Goal: Task Accomplishment & Management: Complete application form

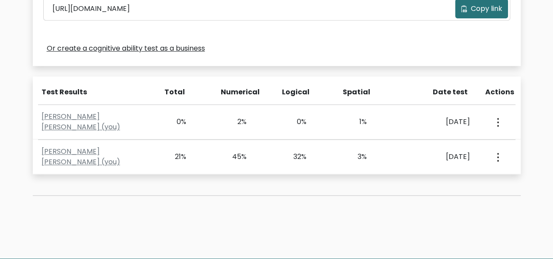
scroll to position [371, 0]
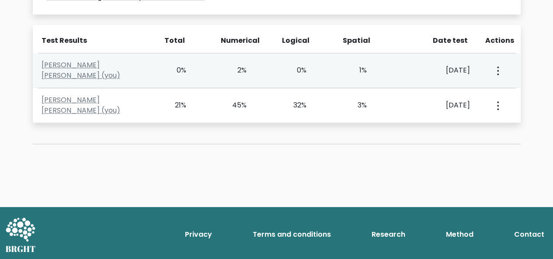
click at [497, 71] on icon "button" at bounding box center [498, 70] width 2 height 9
click at [465, 100] on link "View Profile" at bounding box center [464, 96] width 69 height 14
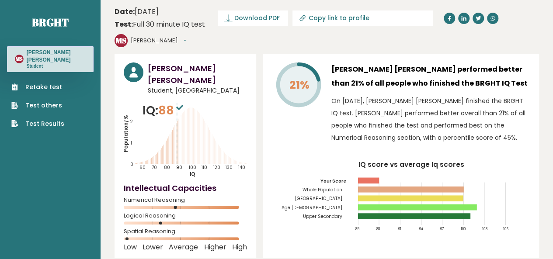
click at [35, 119] on link "Test Results" at bounding box center [37, 123] width 53 height 9
click at [43, 83] on link "Retake test" at bounding box center [37, 87] width 53 height 9
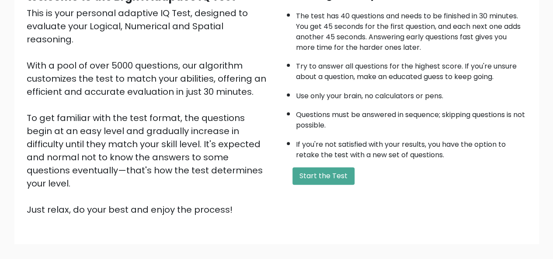
scroll to position [141, 0]
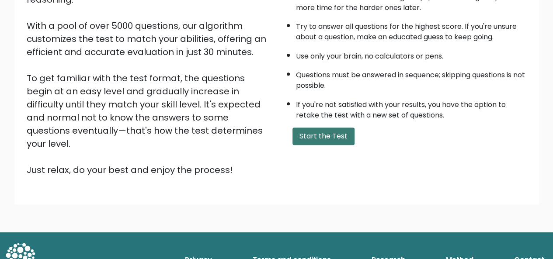
click at [305, 141] on button "Start the Test" at bounding box center [323, 136] width 62 height 17
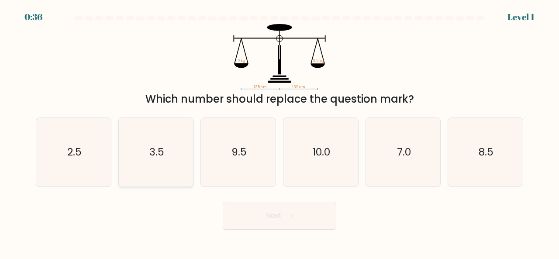
click at [163, 128] on icon "3.5" at bounding box center [156, 152] width 69 height 69
click at [280, 130] on input "b. 3.5" at bounding box center [280, 131] width 0 height 2
radio input "true"
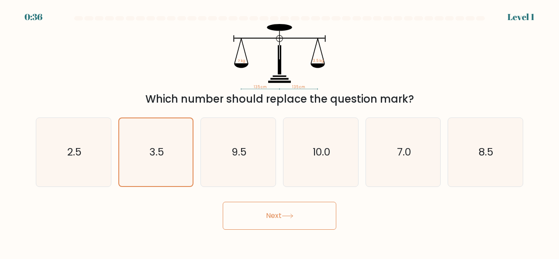
click at [262, 216] on button "Next" at bounding box center [280, 216] width 114 height 28
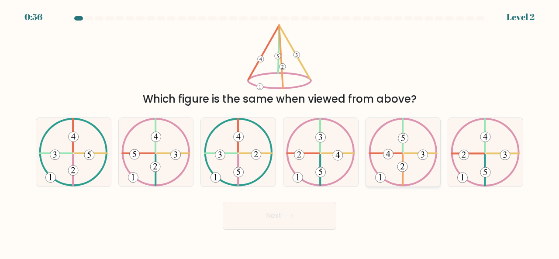
click at [400, 138] on 732 at bounding box center [403, 138] width 10 height 10
click at [280, 132] on input "e." at bounding box center [280, 131] width 0 height 2
radio input "true"
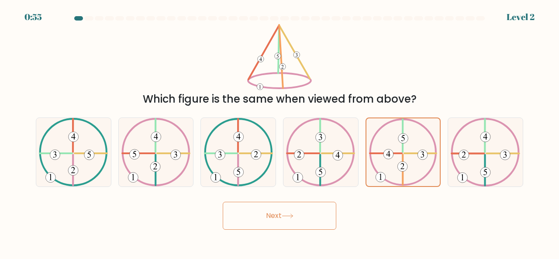
click at [318, 208] on button "Next" at bounding box center [280, 216] width 114 height 28
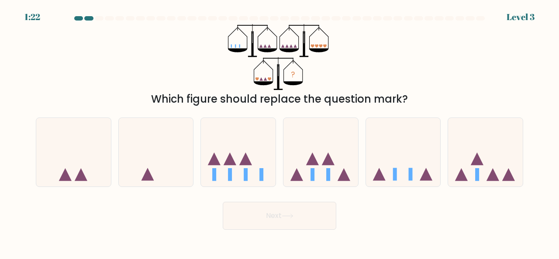
click at [388, 193] on form at bounding box center [279, 123] width 559 height 214
click at [388, 176] on icon at bounding box center [403, 152] width 75 height 62
click at [280, 132] on input "e." at bounding box center [280, 131] width 0 height 2
radio input "true"
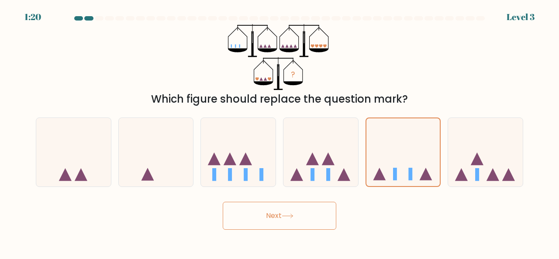
click at [270, 217] on button "Next" at bounding box center [280, 216] width 114 height 28
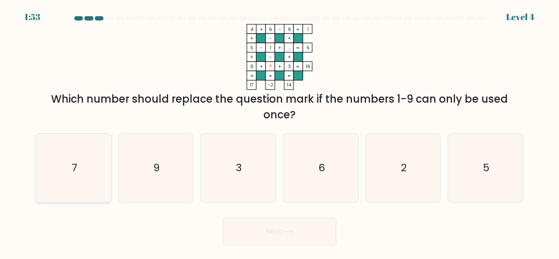
click at [86, 148] on icon "7" at bounding box center [73, 168] width 69 height 69
click at [280, 132] on input "a. 7" at bounding box center [280, 131] width 0 height 2
radio input "true"
click at [258, 231] on button "Next" at bounding box center [280, 232] width 114 height 28
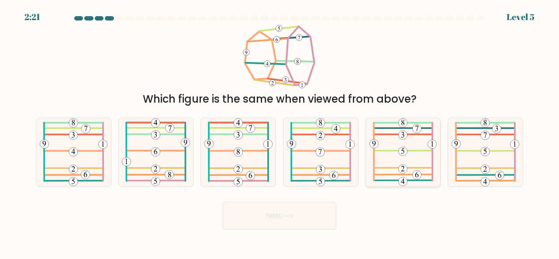
click at [416, 129] on 696 at bounding box center [417, 128] width 9 height 9
click at [280, 130] on input "e." at bounding box center [280, 131] width 0 height 2
radio input "true"
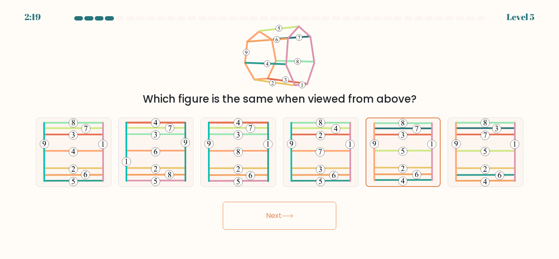
click at [316, 219] on button "Next" at bounding box center [280, 216] width 114 height 28
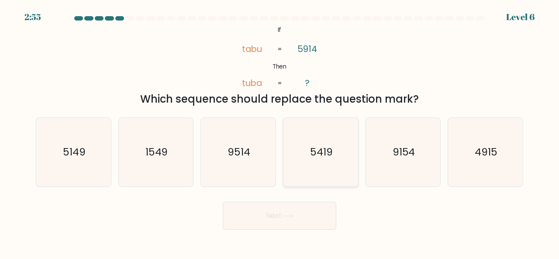
click at [310, 149] on text "5419" at bounding box center [321, 152] width 23 height 14
click at [280, 132] on input "d. 5419" at bounding box center [280, 131] width 0 height 2
radio input "true"
click at [287, 217] on icon at bounding box center [288, 216] width 12 height 5
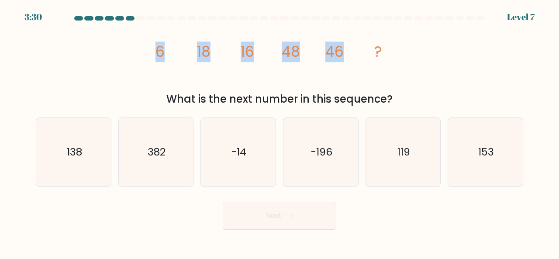
drag, startPoint x: 159, startPoint y: 53, endPoint x: 340, endPoint y: 63, distance: 181.6
click at [340, 63] on icon "image/svg+xml 6 18 16 48 46 ?" at bounding box center [280, 57] width 262 height 66
copy g "6 18 16 48 46"
click at [159, 73] on icon "image/svg+xml 6 18 16 48 46 ?" at bounding box center [280, 57] width 262 height 66
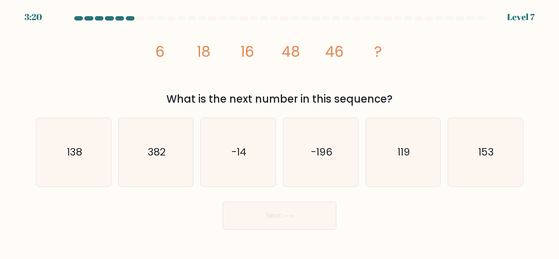
drag, startPoint x: 170, startPoint y: 97, endPoint x: 397, endPoint y: 98, distance: 226.7
click at [397, 98] on div "What is the next number in this sequence?" at bounding box center [279, 99] width 477 height 16
click at [70, 145] on text "138" at bounding box center [73, 152] width 15 height 14
click at [280, 132] on input "a. 138" at bounding box center [280, 131] width 0 height 2
radio input "true"
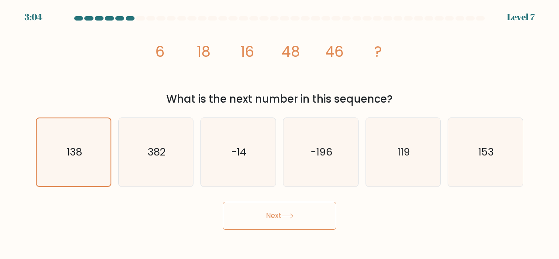
click at [303, 223] on button "Next" at bounding box center [280, 216] width 114 height 28
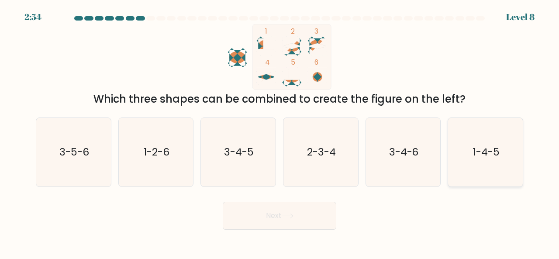
click at [500, 164] on icon "1-4-5" at bounding box center [485, 152] width 69 height 69
click at [280, 132] on input "f. 1-4-5" at bounding box center [280, 131] width 0 height 2
radio input "true"
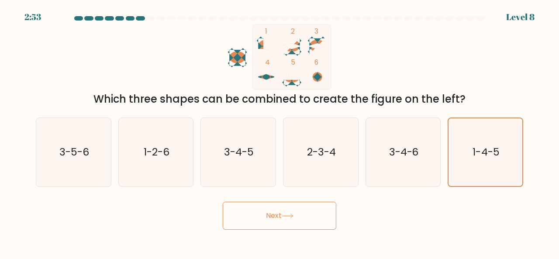
click at [323, 215] on button "Next" at bounding box center [280, 216] width 114 height 28
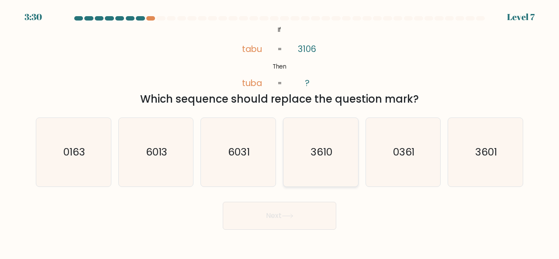
click at [338, 163] on icon "3610" at bounding box center [321, 152] width 69 height 69
click at [280, 132] on input "d. 3610" at bounding box center [280, 131] width 0 height 2
radio input "true"
click at [272, 213] on button "Next" at bounding box center [280, 216] width 114 height 28
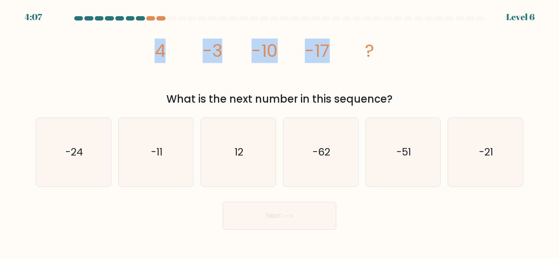
drag, startPoint x: 159, startPoint y: 52, endPoint x: 367, endPoint y: 70, distance: 209.2
click at [367, 70] on icon "image/svg+xml 4 -3 -10 -17 ?" at bounding box center [280, 57] width 262 height 66
copy g "4 -3 -10 -17"
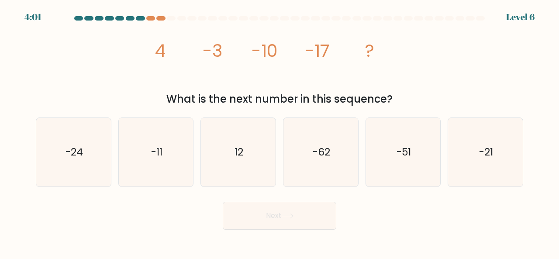
click at [165, 99] on div "What is the next number in this sequence?" at bounding box center [279, 99] width 477 height 16
drag, startPoint x: 171, startPoint y: 98, endPoint x: 391, endPoint y: 102, distance: 219.8
click at [391, 102] on div "What is the next number in this sequence?" at bounding box center [279, 99] width 477 height 16
copy div "What is the next number in this sequence?"
click at [100, 133] on icon "-24" at bounding box center [73, 152] width 69 height 69
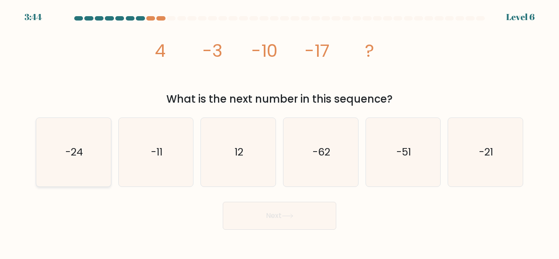
click at [280, 132] on input "a. -24" at bounding box center [280, 131] width 0 height 2
radio input "true"
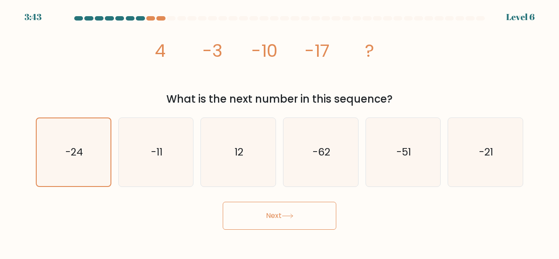
click at [287, 208] on button "Next" at bounding box center [280, 216] width 114 height 28
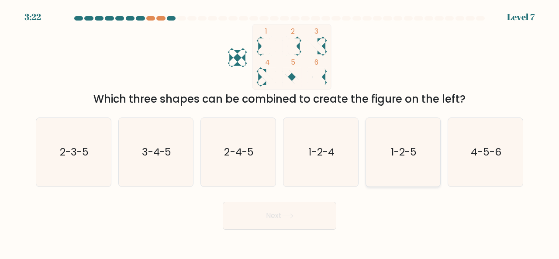
click at [402, 157] on text "1-2-5" at bounding box center [404, 152] width 26 height 14
click at [280, 132] on input "e. 1-2-5" at bounding box center [280, 131] width 0 height 2
radio input "true"
click at [318, 212] on button "Next" at bounding box center [280, 216] width 114 height 28
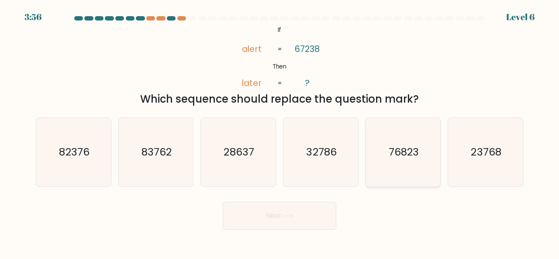
click at [411, 159] on text "76823" at bounding box center [404, 152] width 30 height 14
click at [280, 132] on input "e. 76823" at bounding box center [280, 131] width 0 height 2
radio input "true"
click at [293, 223] on button "Next" at bounding box center [280, 216] width 114 height 28
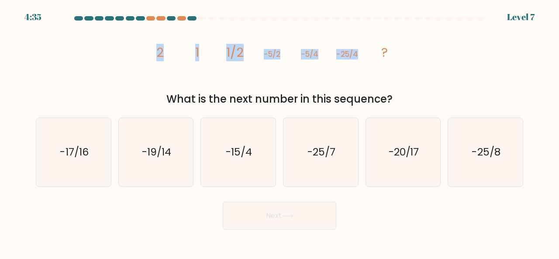
drag, startPoint x: 157, startPoint y: 52, endPoint x: 360, endPoint y: 66, distance: 203.2
click at [360, 66] on icon "image/svg+xml 2 1 1/2 -5/2 -5/4 -25/4 ?" at bounding box center [280, 57] width 262 height 66
copy g "2 1 1/2 -5/2 -5/4 -25/4"
drag, startPoint x: 169, startPoint y: 101, endPoint x: 418, endPoint y: 99, distance: 248.6
click at [418, 99] on div "What is the next number in this sequence?" at bounding box center [279, 99] width 477 height 16
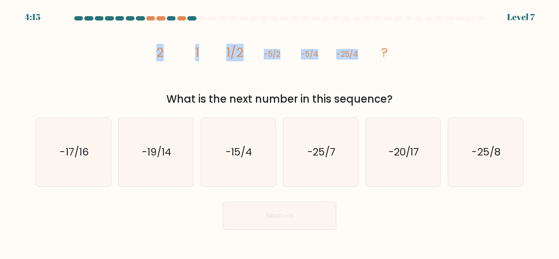
copy div "What is the next number in this sequence?"
click at [436, 56] on div "image/svg+xml 2 1 1/2 -5/2 -5/4 -25/4 ? What is the next number in this sequenc…" at bounding box center [280, 65] width 498 height 83
click at [474, 145] on text "-25/8" at bounding box center [486, 152] width 28 height 14
click at [280, 132] on input "f. -25/8" at bounding box center [280, 131] width 0 height 2
radio input "true"
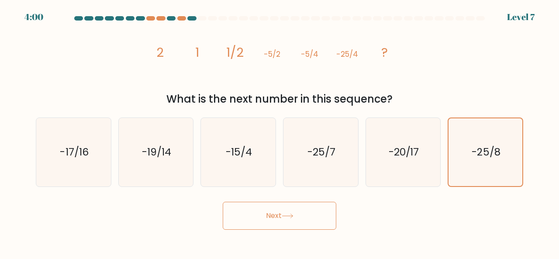
click at [290, 224] on button "Next" at bounding box center [280, 216] width 114 height 28
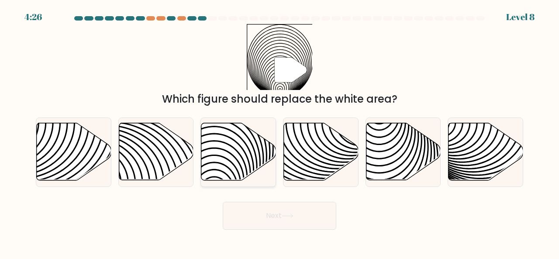
click at [238, 167] on icon at bounding box center [238, 151] width 75 height 57
click at [280, 132] on input "c." at bounding box center [280, 131] width 0 height 2
radio input "true"
click at [245, 208] on button "Next" at bounding box center [280, 216] width 114 height 28
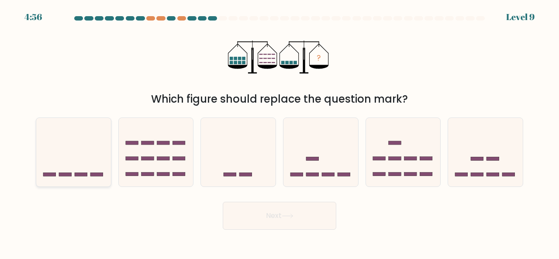
click at [43, 157] on icon at bounding box center [73, 152] width 75 height 62
click at [280, 132] on input "a." at bounding box center [280, 131] width 0 height 2
radio input "true"
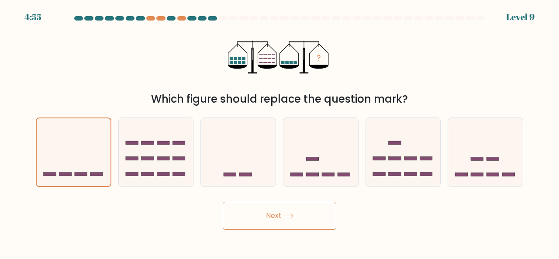
click at [225, 211] on button "Next" at bounding box center [280, 216] width 114 height 28
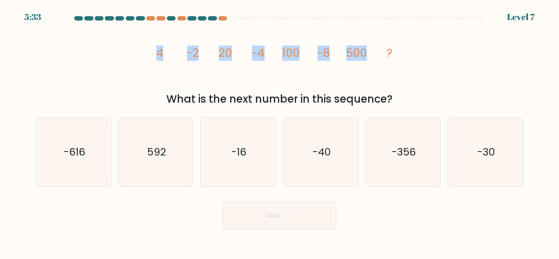
drag, startPoint x: 156, startPoint y: 49, endPoint x: 378, endPoint y: 58, distance: 222.1
click at [378, 58] on icon "image/svg+xml 4 -2 20 -4 100 -8 500 ?" at bounding box center [280, 57] width 262 height 66
copy g "4 -2 20 -4 100 -8 500"
click at [159, 89] on icon "image/svg+xml 4 -2 20 -4 100 -8 500 ?" at bounding box center [280, 57] width 262 height 66
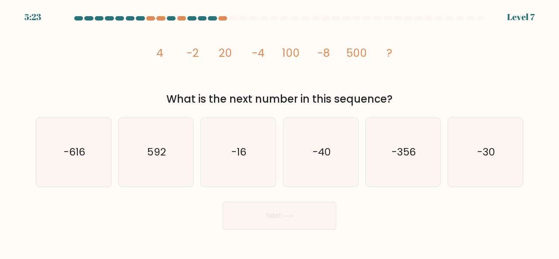
drag, startPoint x: 169, startPoint y: 98, endPoint x: 395, endPoint y: 98, distance: 225.8
click at [395, 98] on div "What is the next number in this sequence?" at bounding box center [279, 99] width 477 height 16
copy div "What is the next number in this sequence?"
click at [497, 67] on div "image/svg+xml 4 -2 20 -4 100 -8 500 ? What is the next number in this sequence?" at bounding box center [280, 65] width 498 height 83
click at [255, 145] on icon "-16" at bounding box center [238, 152] width 69 height 69
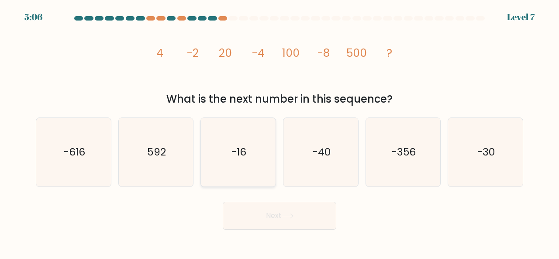
click at [280, 132] on input "c. -16" at bounding box center [280, 131] width 0 height 2
radio input "true"
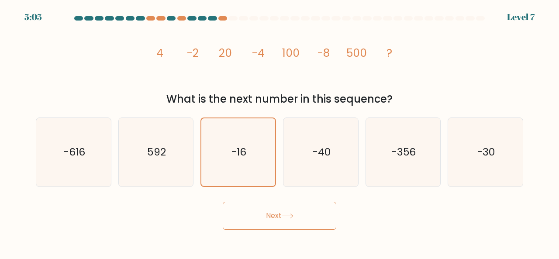
click at [275, 218] on button "Next" at bounding box center [280, 216] width 114 height 28
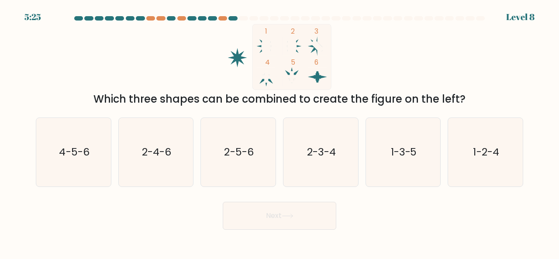
drag, startPoint x: 235, startPoint y: 56, endPoint x: 278, endPoint y: 61, distance: 43.0
click at [278, 61] on icon "1 2 3 4 5 6" at bounding box center [279, 57] width 235 height 66
click at [434, 167] on icon "1-3-5" at bounding box center [403, 152] width 69 height 69
click at [280, 132] on input "e. 1-3-5" at bounding box center [280, 131] width 0 height 2
radio input "true"
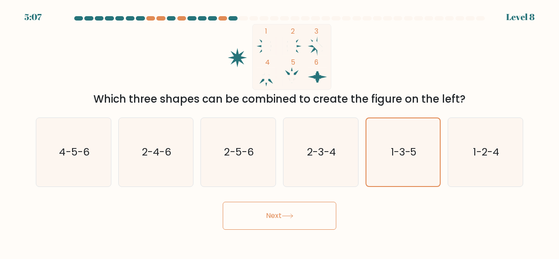
click at [326, 211] on button "Next" at bounding box center [280, 216] width 114 height 28
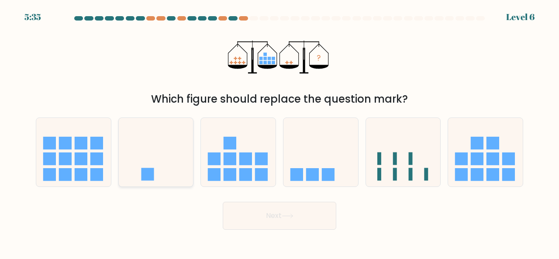
click at [168, 168] on icon at bounding box center [156, 152] width 75 height 62
click at [280, 132] on input "b." at bounding box center [280, 131] width 0 height 2
radio input "true"
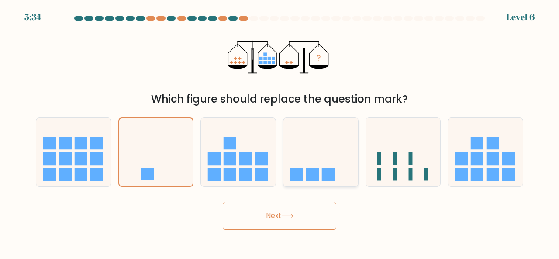
click at [322, 182] on icon at bounding box center [321, 152] width 75 height 62
click at [280, 132] on input "d." at bounding box center [280, 131] width 0 height 2
radio input "true"
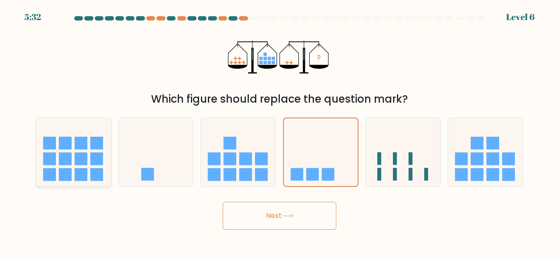
click at [81, 159] on rect at bounding box center [81, 158] width 13 height 13
click at [280, 132] on input "a." at bounding box center [280, 131] width 0 height 2
radio input "true"
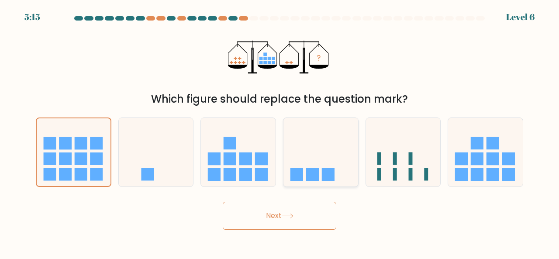
click at [299, 168] on icon at bounding box center [321, 152] width 75 height 62
click at [280, 132] on input "d." at bounding box center [280, 131] width 0 height 2
radio input "true"
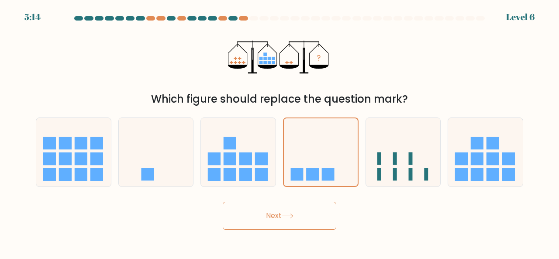
click at [281, 220] on button "Next" at bounding box center [280, 216] width 114 height 28
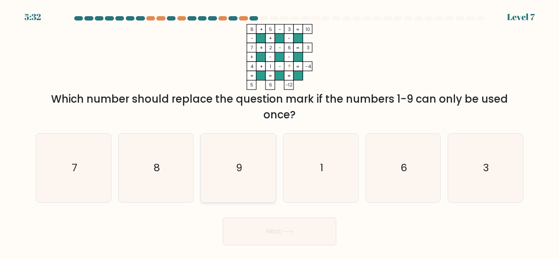
click at [246, 166] on icon "9" at bounding box center [238, 168] width 69 height 69
click at [280, 132] on input "c. 9" at bounding box center [280, 131] width 0 height 2
radio input "true"
click at [245, 229] on button "Next" at bounding box center [280, 232] width 114 height 28
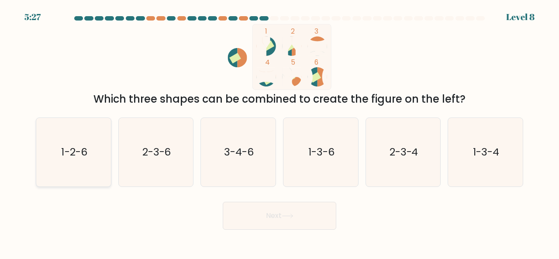
click at [94, 149] on icon "1-2-6" at bounding box center [73, 152] width 69 height 69
click at [280, 132] on input "a. 1-2-6" at bounding box center [280, 131] width 0 height 2
radio input "true"
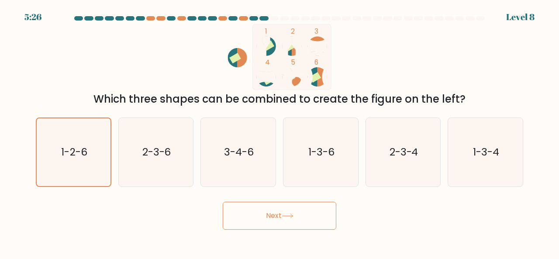
click at [246, 210] on button "Next" at bounding box center [280, 216] width 114 height 28
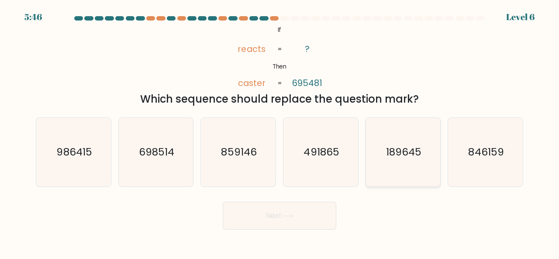
click at [390, 155] on text "189645" at bounding box center [403, 152] width 35 height 14
click at [280, 132] on input "e. 189645" at bounding box center [280, 131] width 0 height 2
radio input "true"
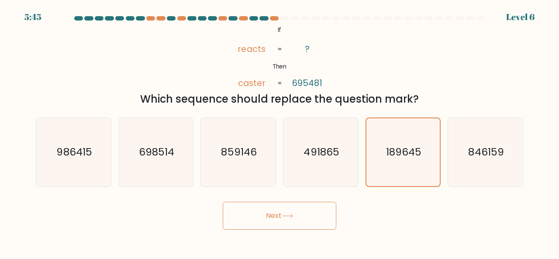
click at [327, 218] on button "Next" at bounding box center [280, 216] width 114 height 28
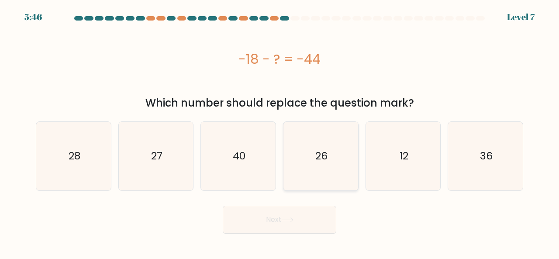
click at [314, 143] on icon "26" at bounding box center [321, 156] width 69 height 69
click at [280, 132] on input "d. 26" at bounding box center [280, 131] width 0 height 2
radio input "true"
click at [306, 228] on button "Next" at bounding box center [280, 220] width 114 height 28
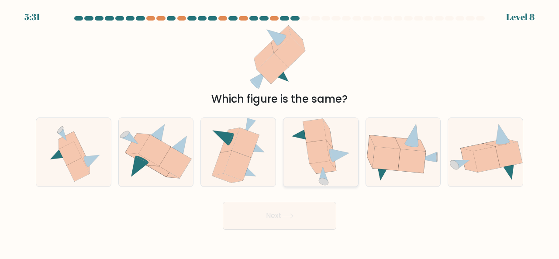
click at [304, 167] on icon at bounding box center [320, 152] width 60 height 69
click at [280, 132] on input "d." at bounding box center [280, 131] width 0 height 2
radio input "true"
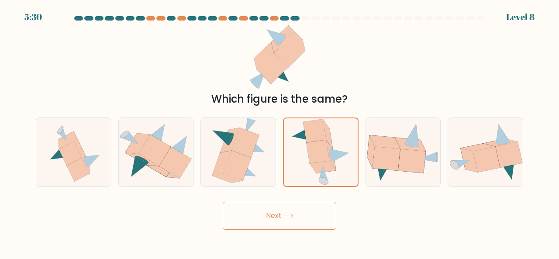
click at [287, 220] on button "Next" at bounding box center [280, 216] width 114 height 28
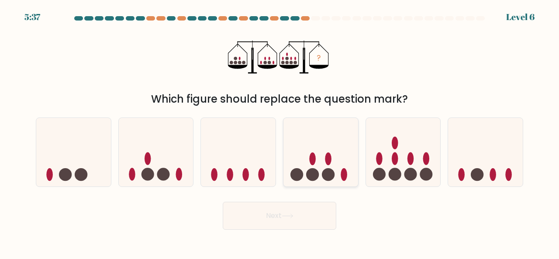
click at [339, 166] on icon at bounding box center [321, 152] width 75 height 62
click at [280, 132] on input "d." at bounding box center [280, 131] width 0 height 2
radio input "true"
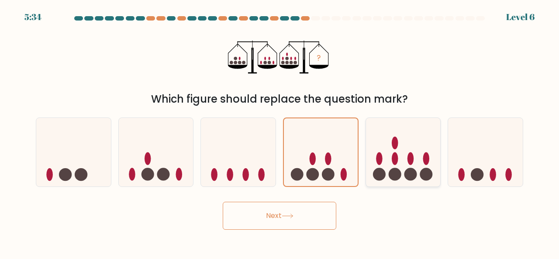
click at [391, 175] on circle at bounding box center [394, 174] width 13 height 13
click at [280, 132] on input "e." at bounding box center [280, 131] width 0 height 2
radio input "true"
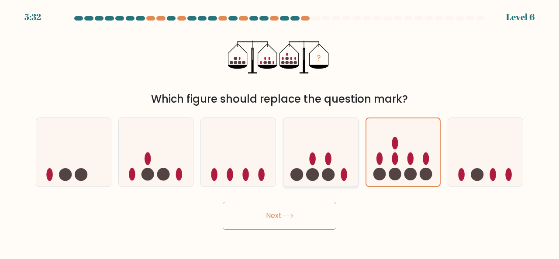
click at [323, 174] on circle at bounding box center [328, 174] width 13 height 13
click at [280, 132] on input "d." at bounding box center [280, 131] width 0 height 2
radio input "true"
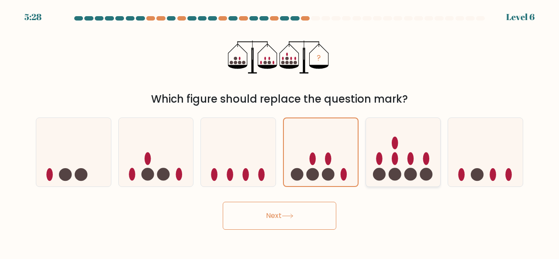
click at [394, 174] on circle at bounding box center [394, 174] width 13 height 13
click at [280, 132] on input "e." at bounding box center [280, 131] width 0 height 2
radio input "true"
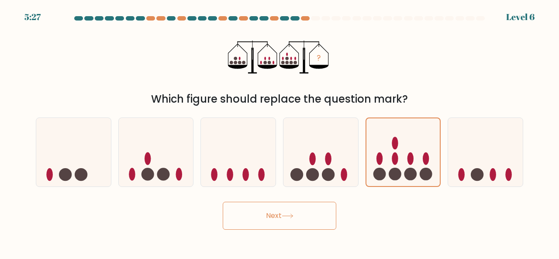
click at [321, 205] on button "Next" at bounding box center [280, 216] width 114 height 28
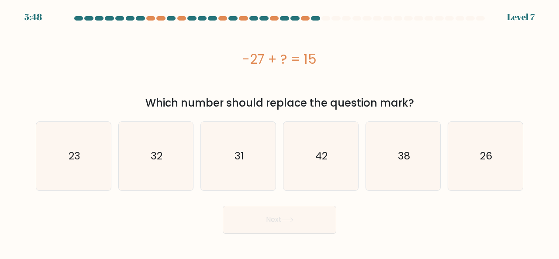
click at [307, 194] on form "a." at bounding box center [279, 125] width 559 height 218
click at [308, 177] on icon "42" at bounding box center [321, 156] width 69 height 69
click at [280, 132] on input "d. 42" at bounding box center [280, 131] width 0 height 2
radio input "true"
click at [289, 234] on body "5:47 Level 7 a." at bounding box center [279, 129] width 559 height 259
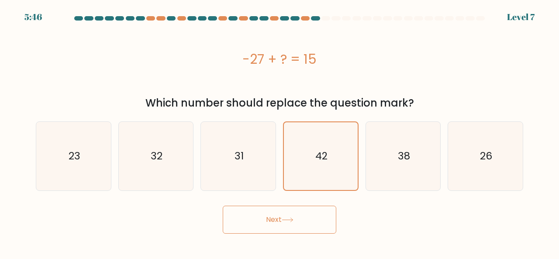
click at [290, 228] on button "Next" at bounding box center [280, 220] width 114 height 28
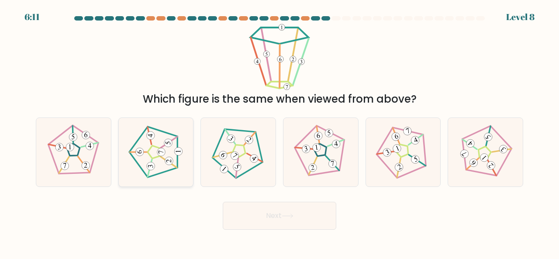
click at [155, 160] on icon at bounding box center [155, 151] width 55 height 55
click at [280, 132] on input "b." at bounding box center [280, 131] width 0 height 2
radio input "true"
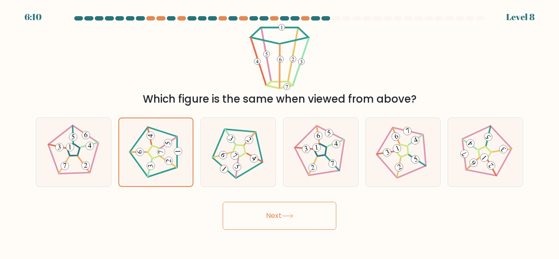
click at [263, 220] on button "Next" at bounding box center [280, 216] width 114 height 28
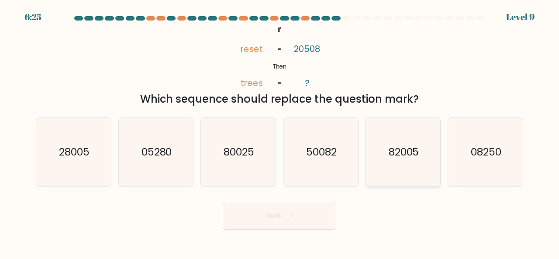
click at [383, 150] on icon "82005" at bounding box center [403, 152] width 69 height 69
click at [280, 132] on input "e. 82005" at bounding box center [280, 131] width 0 height 2
radio input "true"
click at [315, 213] on button "Next" at bounding box center [280, 216] width 114 height 28
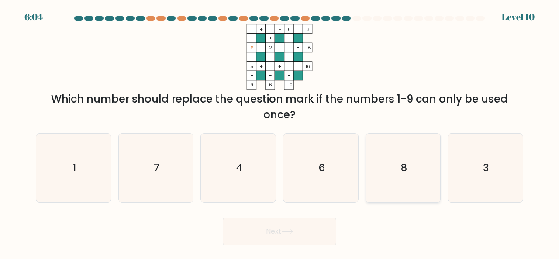
click at [426, 172] on icon "8" at bounding box center [403, 168] width 69 height 69
click at [280, 132] on input "e. 8" at bounding box center [280, 131] width 0 height 2
radio input "true"
click at [282, 223] on button "Next" at bounding box center [280, 232] width 114 height 28
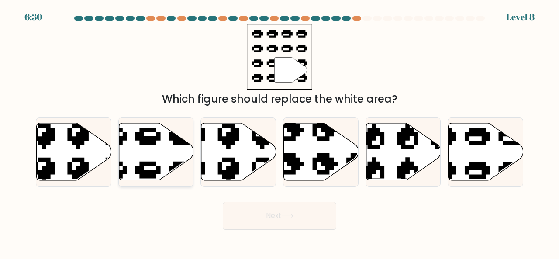
click at [139, 142] on icon at bounding box center [156, 151] width 75 height 57
click at [280, 132] on input "b." at bounding box center [280, 131] width 0 height 2
radio input "true"
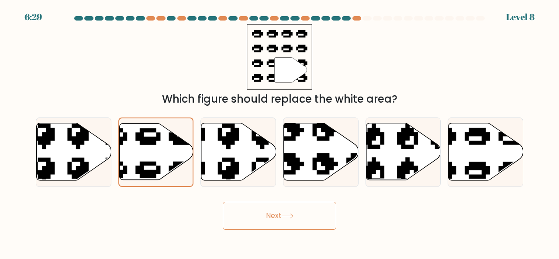
click at [306, 219] on button "Next" at bounding box center [280, 216] width 114 height 28
